Goal: Task Accomplishment & Management: Check status

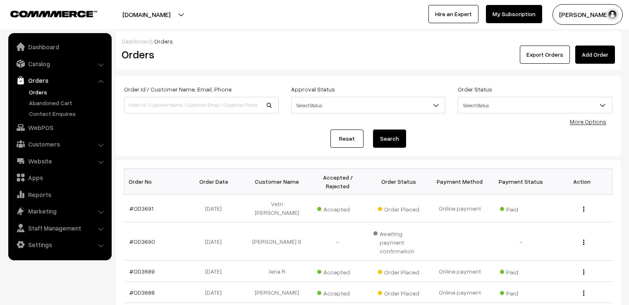
drag, startPoint x: 0, startPoint y: 0, endPoint x: 457, endPoint y: 92, distance: 466.2
click at [457, 92] on div "Order Status Select Status Draft Order Order Placed Cancelled Processing Partia…" at bounding box center [534, 101] width 167 height 34
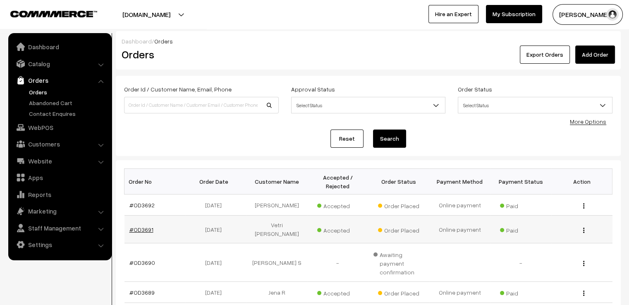
click at [142, 226] on link "#OD3691" at bounding box center [141, 229] width 24 height 7
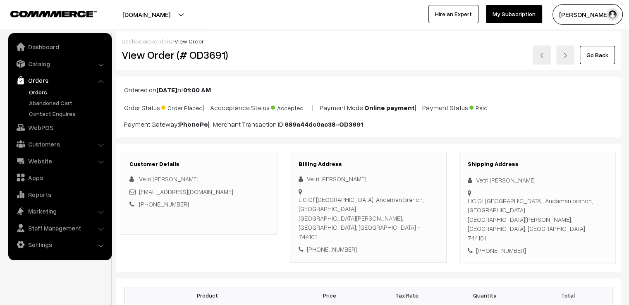
click at [541, 57] on img at bounding box center [541, 55] width 5 height 5
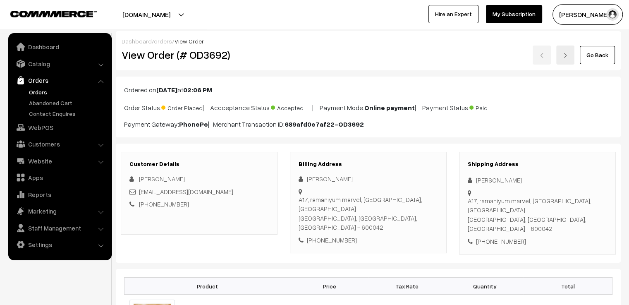
click at [603, 59] on link "Go Back" at bounding box center [596, 55] width 35 height 18
